Goal: Book appointment/travel/reservation

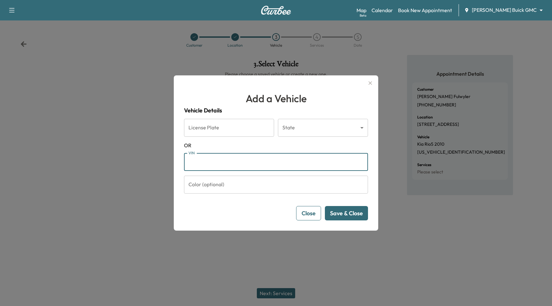
click at [365, 84] on button "button" at bounding box center [370, 83] width 11 height 10
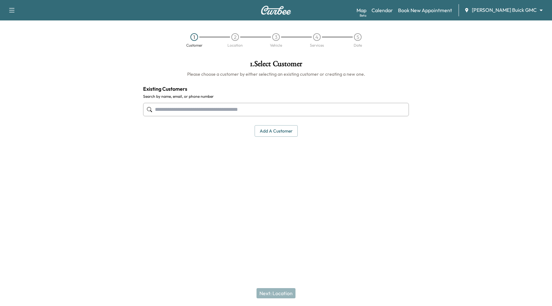
click at [501, 10] on body "Support Log Out Map Beta Calendar Book New Appointment Joyce Koons Buick GMC **…" at bounding box center [276, 153] width 552 height 306
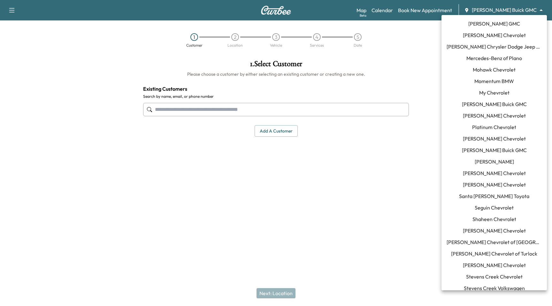
scroll to position [391, 0]
click at [501, 205] on span "Seguin Chevrolet" at bounding box center [493, 207] width 39 height 8
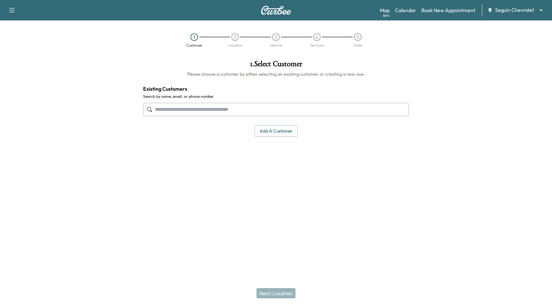
click at [445, 31] on div "1 Customer 2 Location 3 Vehicle 4 Services 5 Date" at bounding box center [276, 40] width 552 height 29
click at [225, 105] on input "text" at bounding box center [276, 109] width 266 height 13
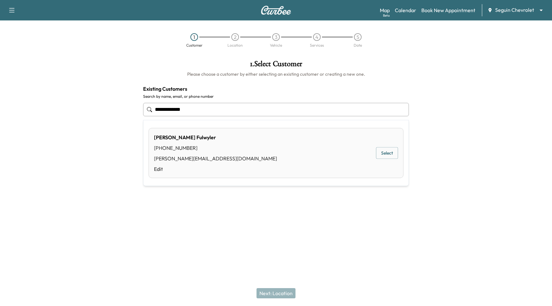
click at [392, 154] on button "Select" at bounding box center [387, 153] width 22 height 12
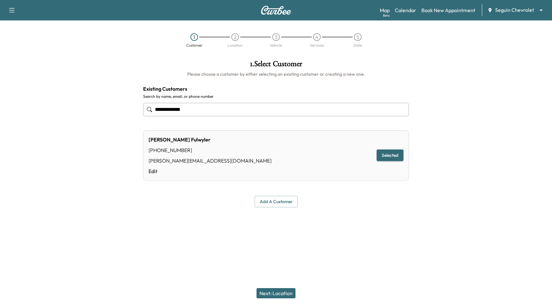
type input "**********"
click at [272, 293] on button "Next: Location" at bounding box center [275, 293] width 39 height 10
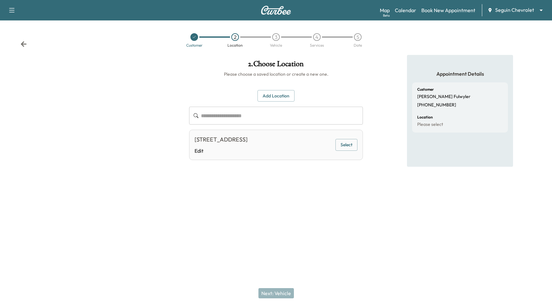
click at [345, 147] on button "Select" at bounding box center [346, 145] width 22 height 12
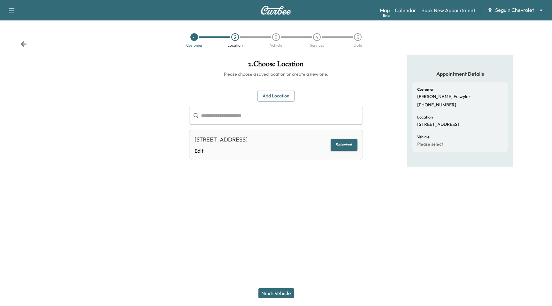
click at [282, 297] on button "Next: Vehicle" at bounding box center [275, 293] width 35 height 10
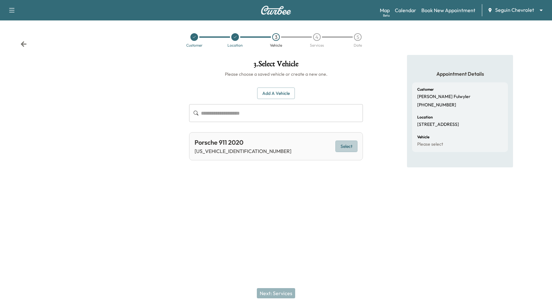
click at [343, 147] on button "Select" at bounding box center [346, 146] width 22 height 12
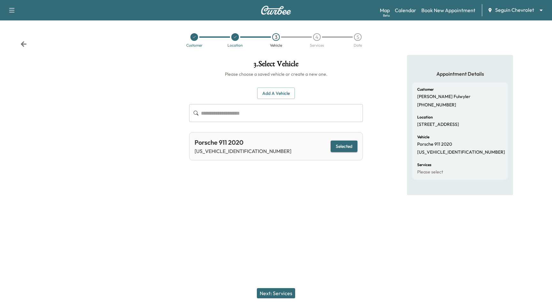
click at [269, 288] on button "Next: Services" at bounding box center [276, 293] width 38 height 10
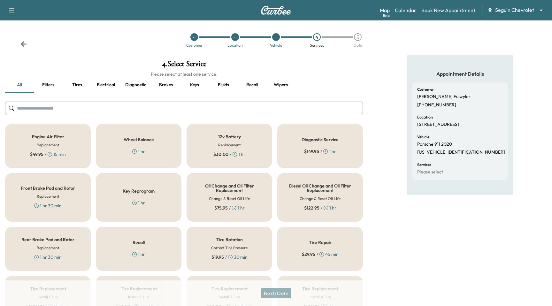
click at [126, 147] on div "Wheel Balance 1 hr" at bounding box center [139, 146] width 86 height 44
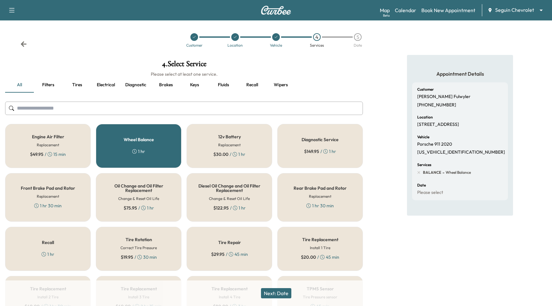
click at [273, 295] on button "Next: Date" at bounding box center [276, 293] width 30 height 10
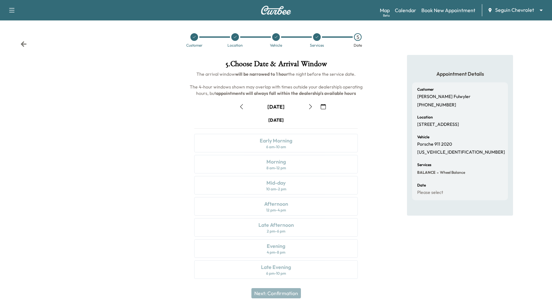
click at [323, 105] on icon "button" at bounding box center [322, 106] width 5 height 5
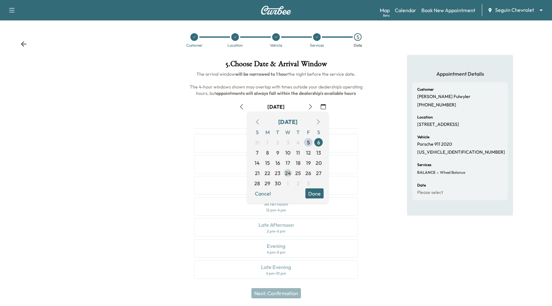
click at [286, 173] on span "24" at bounding box center [288, 173] width 6 height 8
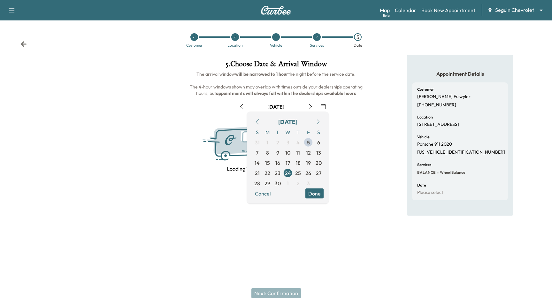
click at [317, 197] on button "Done" at bounding box center [314, 193] width 18 height 10
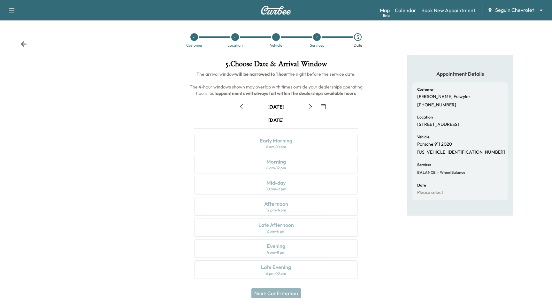
click at [313, 107] on button "button" at bounding box center [310, 106] width 11 height 10
click at [237, 106] on button "button" at bounding box center [241, 106] width 11 height 10
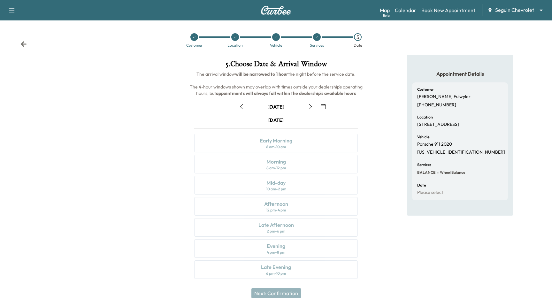
click at [237, 106] on button "button" at bounding box center [241, 106] width 11 height 10
click at [412, 13] on link "Calendar" at bounding box center [405, 10] width 21 height 8
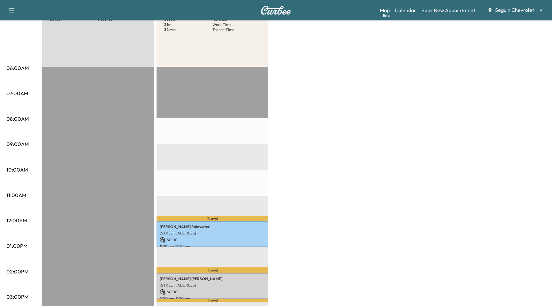
scroll to position [124, 0]
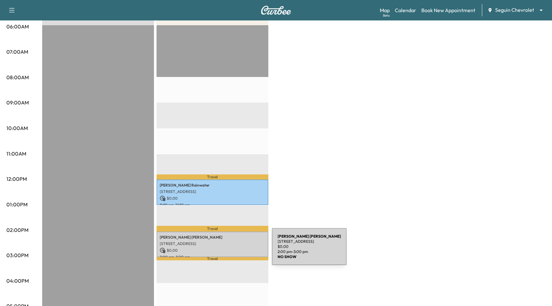
click at [224, 250] on p "$ 0.00" at bounding box center [212, 250] width 105 height 6
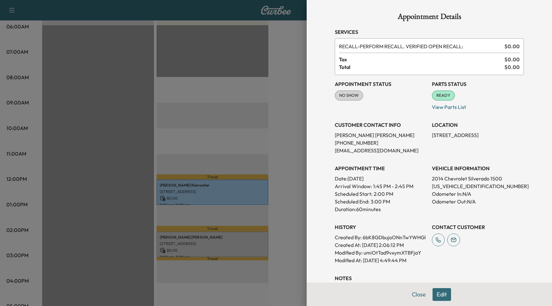
click at [251, 156] on div at bounding box center [276, 153] width 552 height 306
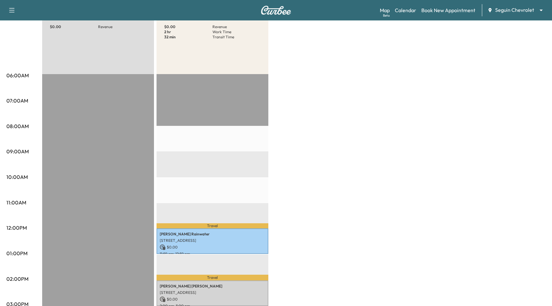
scroll to position [0, 0]
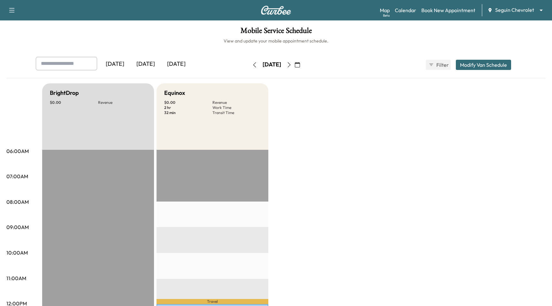
click at [291, 65] on icon "button" at bounding box center [288, 64] width 5 height 5
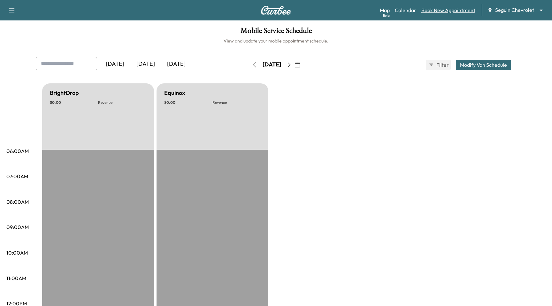
click at [440, 10] on link "Book New Appointment" at bounding box center [448, 10] width 54 height 8
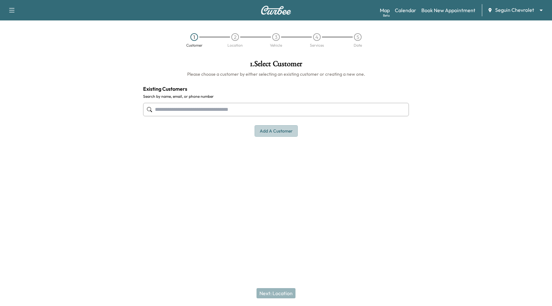
click at [257, 126] on button "Add a customer" at bounding box center [275, 131] width 43 height 12
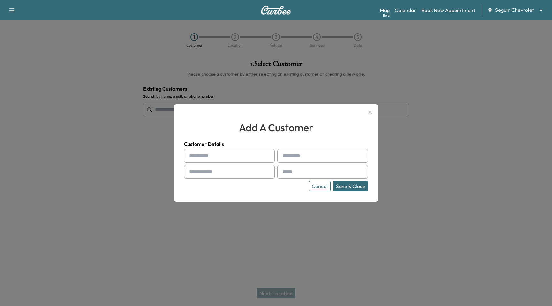
click at [265, 108] on div "add a customer Customer Details Cancel Save & Close" at bounding box center [276, 152] width 204 height 97
click at [368, 110] on icon "button" at bounding box center [370, 112] width 4 height 4
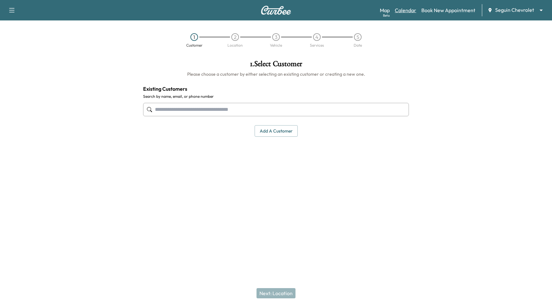
click at [410, 9] on link "Calendar" at bounding box center [405, 10] width 21 height 8
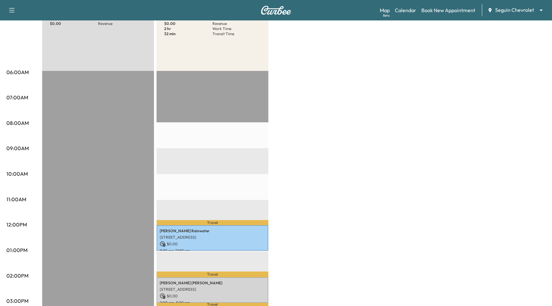
scroll to position [115, 0]
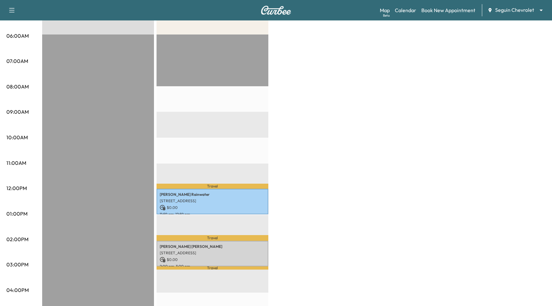
click at [237, 230] on div "Travel Michael Rainwater 4122 Paddock Trl, Seguin, TX 78155, USA $ 0.00 11:59 a…" at bounding box center [212, 240] width 112 height 412
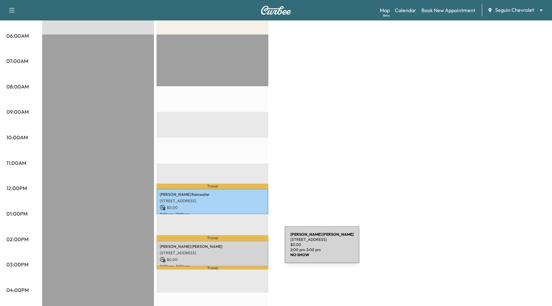
click at [237, 251] on p "811 E WALNUT, SEGUIN, TX 78155, US" at bounding box center [212, 252] width 105 height 5
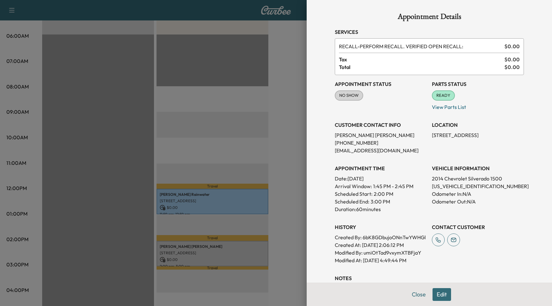
click at [235, 152] on div at bounding box center [276, 153] width 552 height 306
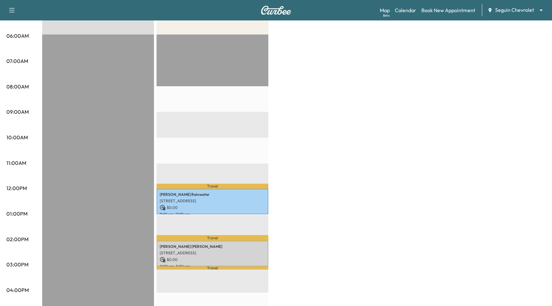
scroll to position [0, 0]
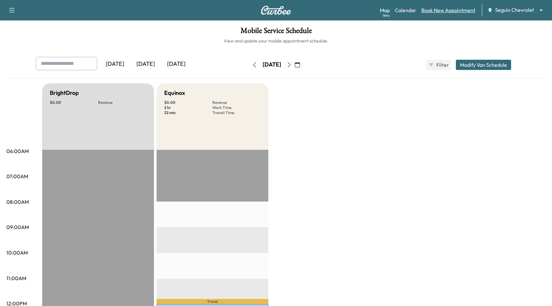
click at [438, 8] on link "Book New Appointment" at bounding box center [448, 10] width 54 height 8
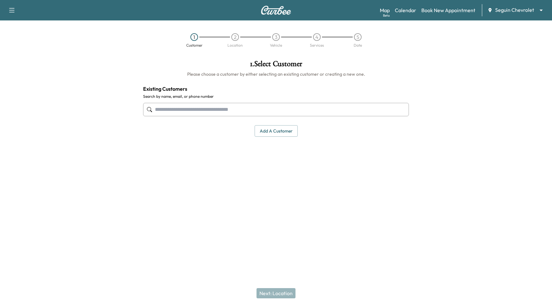
click at [224, 111] on input "text" at bounding box center [276, 109] width 266 height 13
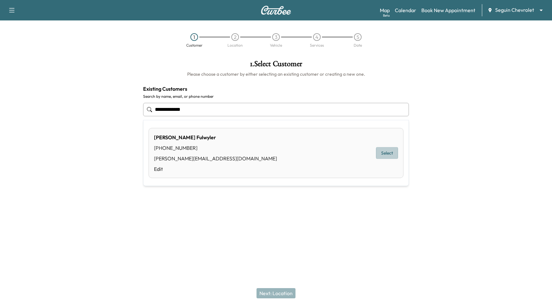
click at [391, 148] on button "Select" at bounding box center [387, 153] width 22 height 12
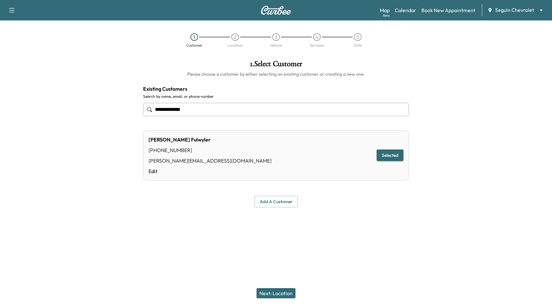
type input "**********"
click at [293, 287] on div "Next: Location" at bounding box center [276, 293] width 552 height 26
click at [285, 293] on button "Next: Location" at bounding box center [275, 293] width 39 height 10
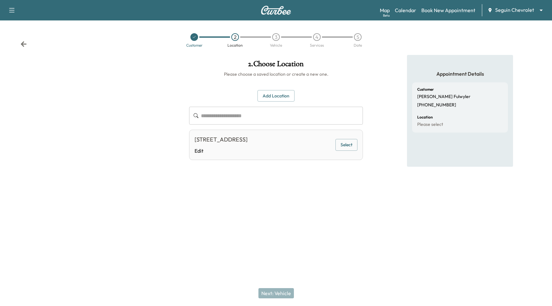
click at [350, 150] on button "Select" at bounding box center [346, 145] width 22 height 12
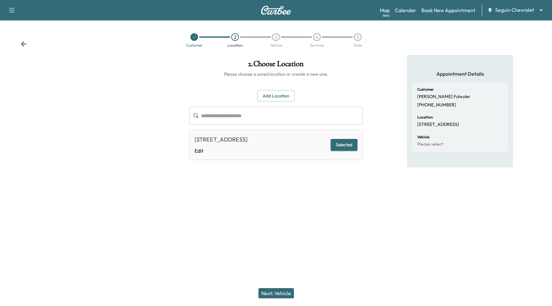
click at [284, 294] on button "Next: Vehicle" at bounding box center [275, 293] width 35 height 10
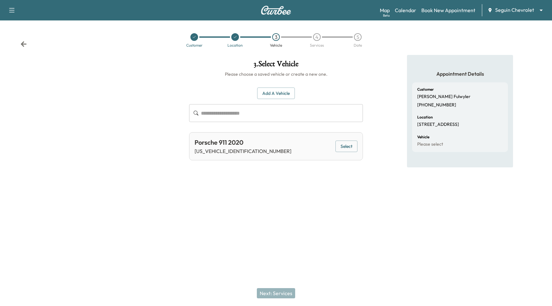
click at [345, 146] on button "Select" at bounding box center [346, 146] width 22 height 12
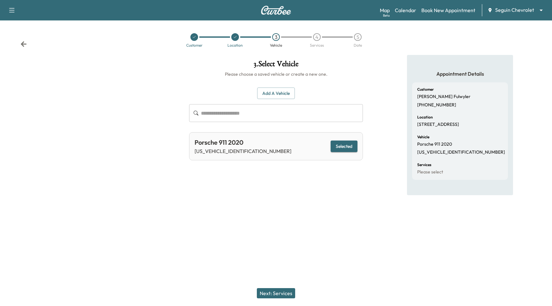
click at [283, 292] on button "Next: Services" at bounding box center [276, 293] width 38 height 10
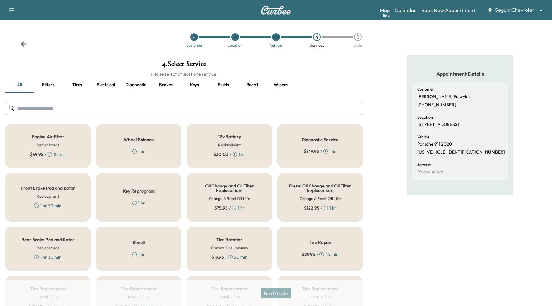
click at [64, 141] on div "Engine Air Filter Replacement $ 49.95 / 15 min" at bounding box center [48, 146] width 86 height 44
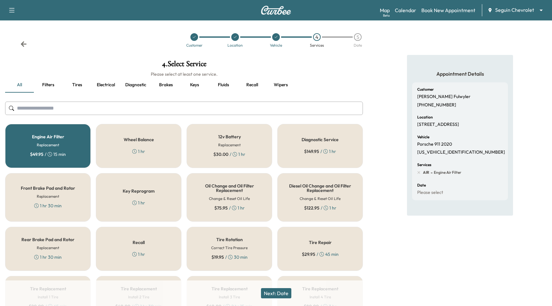
click at [269, 294] on button "Next: Date" at bounding box center [276, 293] width 30 height 10
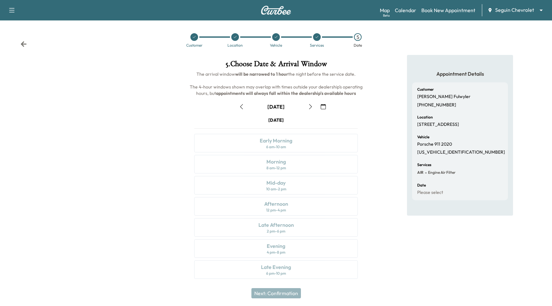
click at [321, 40] on div at bounding box center [316, 37] width 41 height 8
click at [317, 40] on div at bounding box center [317, 37] width 8 height 8
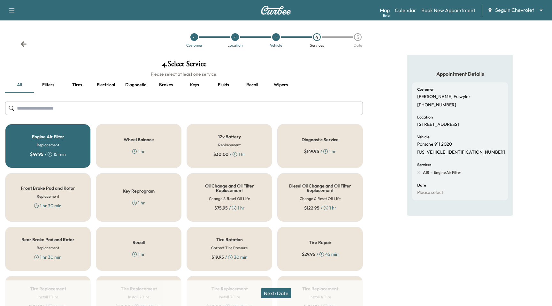
click at [68, 134] on div "Engine Air Filter Replacement $ 49.95 / 15 min" at bounding box center [48, 146] width 86 height 44
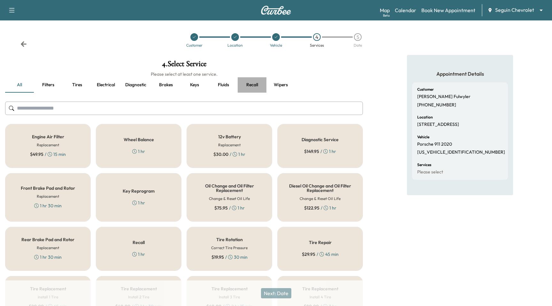
click at [257, 84] on button "Recall" at bounding box center [251, 84] width 29 height 15
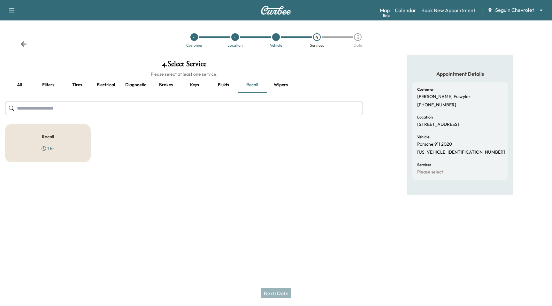
click at [91, 136] on div "Recall 1 hr" at bounding box center [183, 143] width 357 height 38
click at [85, 136] on div "Recall 1 hr" at bounding box center [48, 143] width 86 height 38
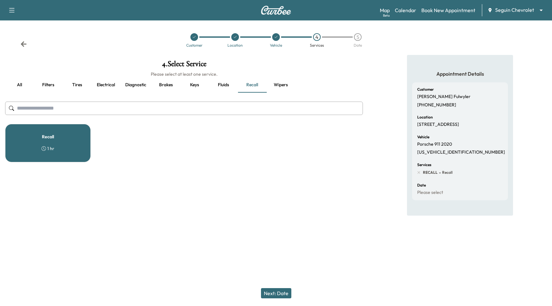
click at [269, 291] on button "Next: Date" at bounding box center [276, 293] width 30 height 10
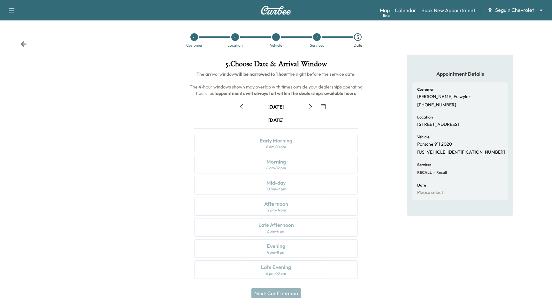
click at [325, 103] on button "button" at bounding box center [323, 106] width 11 height 10
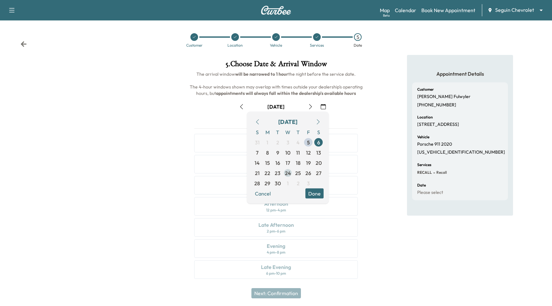
click at [283, 174] on span "24" at bounding box center [287, 173] width 10 height 10
click at [316, 196] on button "Done" at bounding box center [314, 193] width 18 height 10
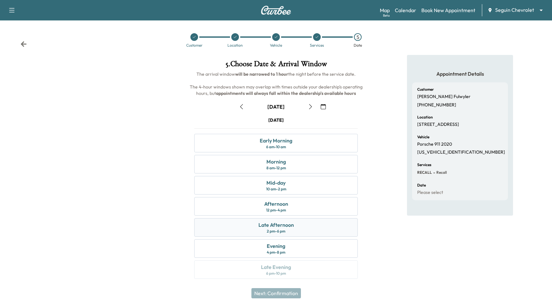
click at [309, 228] on div "Late Afternoon 2 pm - 6 pm" at bounding box center [275, 227] width 163 height 19
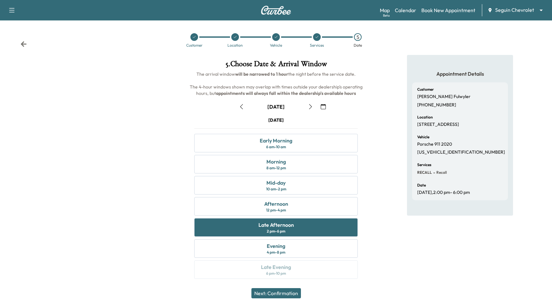
click at [282, 291] on button "Next: Confirmation" at bounding box center [275, 293] width 49 height 10
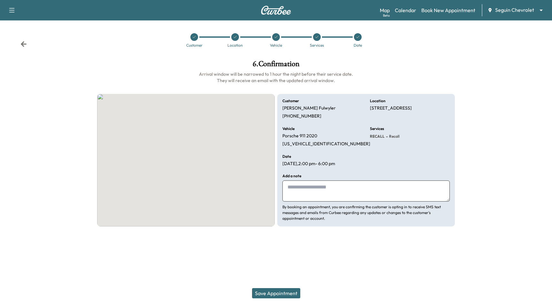
click at [282, 291] on button "Save Appointment" at bounding box center [276, 293] width 48 height 10
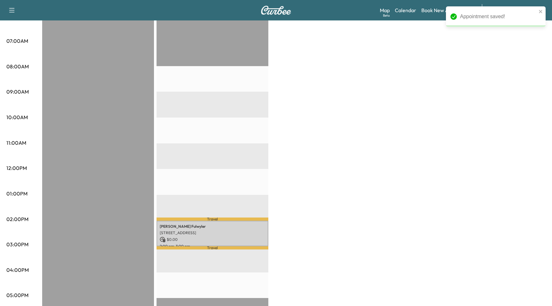
scroll to position [154, 0]
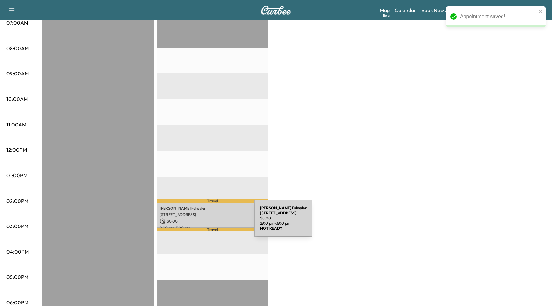
click at [208, 221] on p "$ 0.00" at bounding box center [212, 221] width 105 height 6
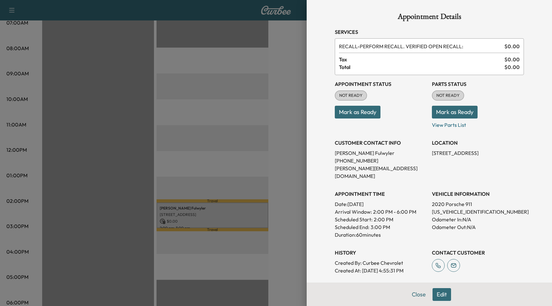
click at [447, 296] on button "Edit" at bounding box center [441, 294] width 19 height 13
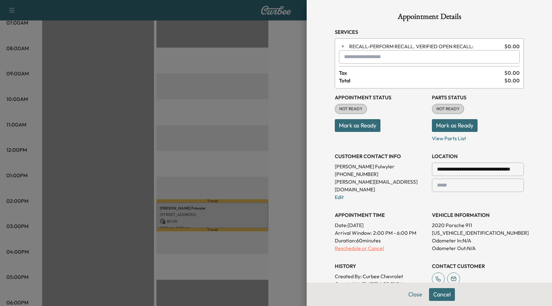
click at [361, 244] on p "Reschedule or Cancel" at bounding box center [380, 248] width 92 height 8
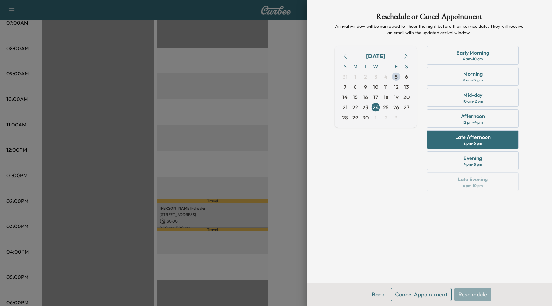
click at [426, 298] on button "Cancel Appointment" at bounding box center [421, 294] width 61 height 13
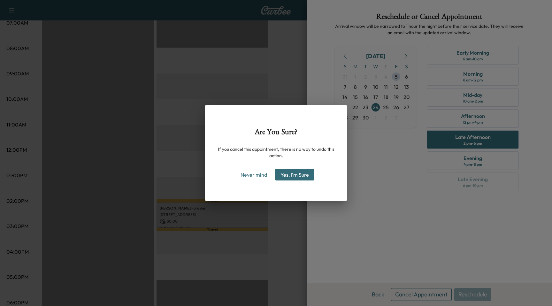
click at [296, 177] on button "Yes, I'm Sure" at bounding box center [294, 174] width 39 height 11
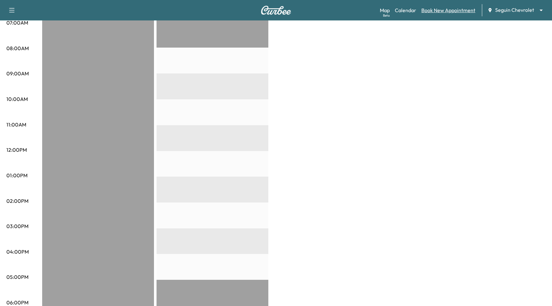
click at [445, 9] on link "Book New Appointment" at bounding box center [448, 10] width 54 height 8
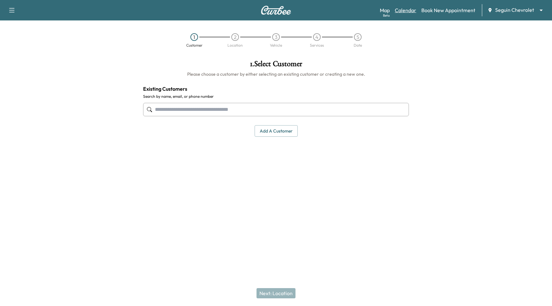
click at [408, 11] on link "Calendar" at bounding box center [405, 10] width 21 height 8
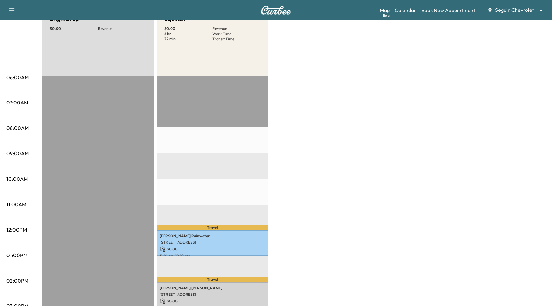
scroll to position [30, 0]
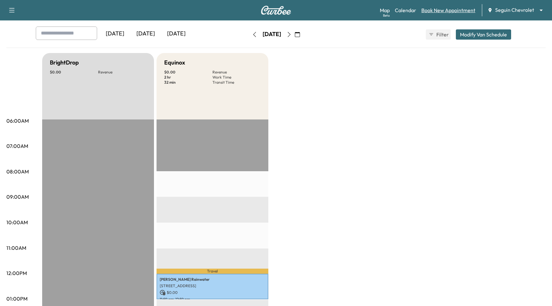
click at [459, 11] on link "Book New Appointment" at bounding box center [448, 10] width 54 height 8
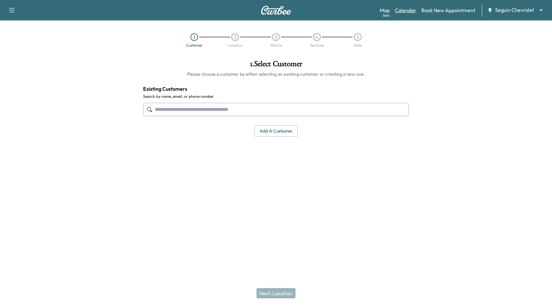
click at [399, 11] on link "Calendar" at bounding box center [405, 10] width 21 height 8
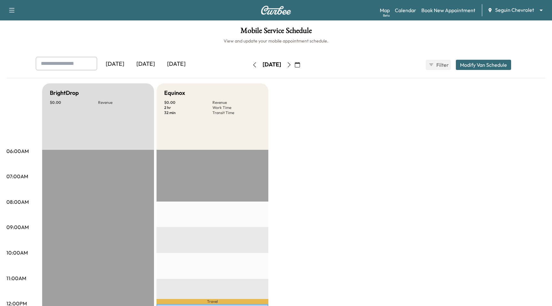
click at [291, 65] on icon "button" at bounding box center [288, 64] width 5 height 5
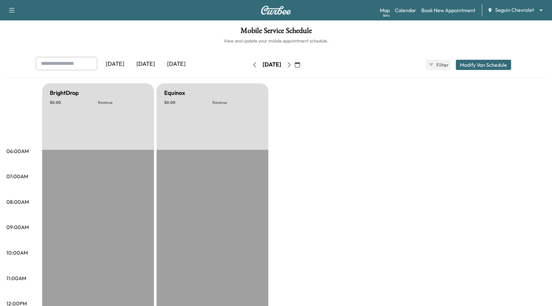
click at [291, 65] on icon "button" at bounding box center [288, 64] width 5 height 5
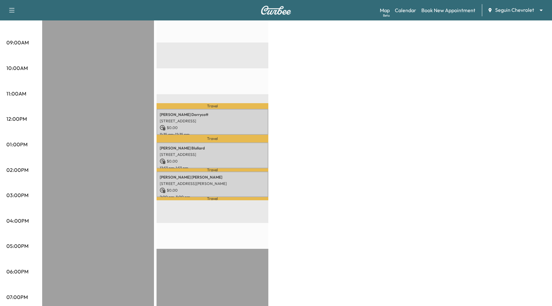
scroll to position [189, 0]
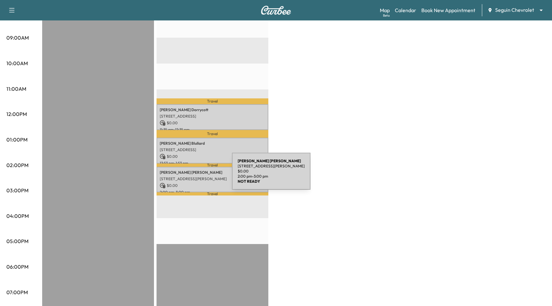
click at [184, 175] on div "Margarita Gonzalez 355 Taft St, Seguin, TX 78155, US $ 0.00 2:00 pm - 3:00 pm" at bounding box center [212, 180] width 112 height 26
